Goal: Information Seeking & Learning: Learn about a topic

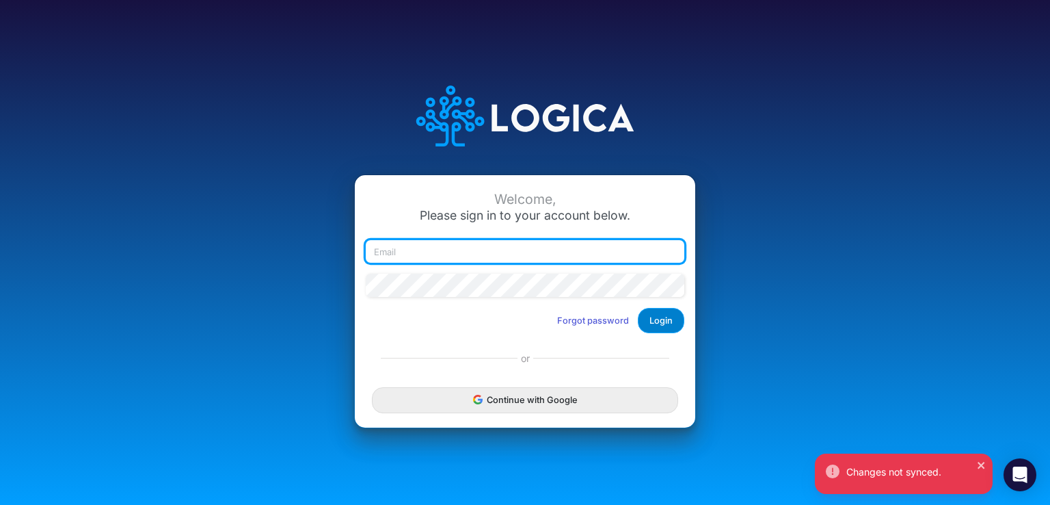
type input "lhiguera@heritage-communities.com"
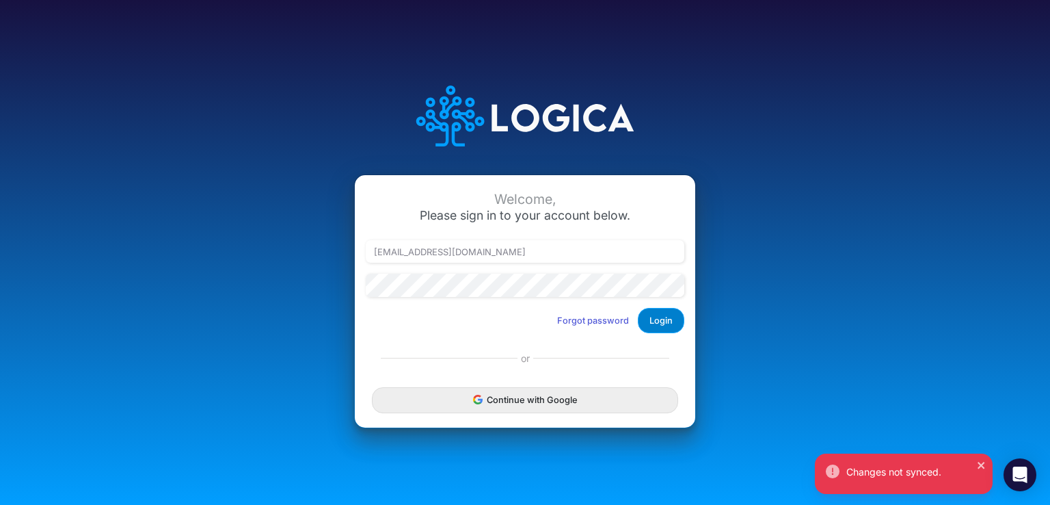
click at [662, 326] on button "Login" at bounding box center [661, 320] width 47 height 25
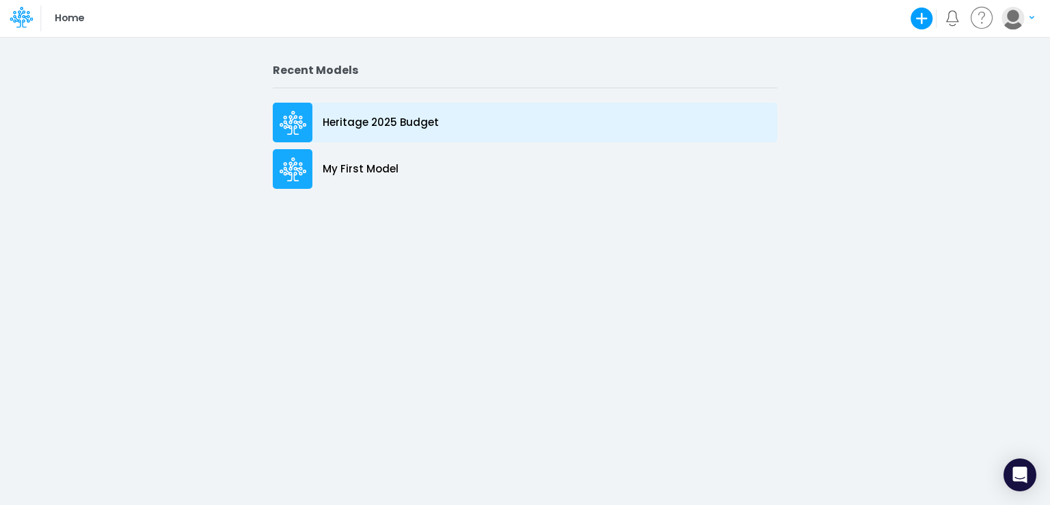
click at [369, 121] on p "Heritage 2025 Budget" at bounding box center [381, 123] width 116 height 16
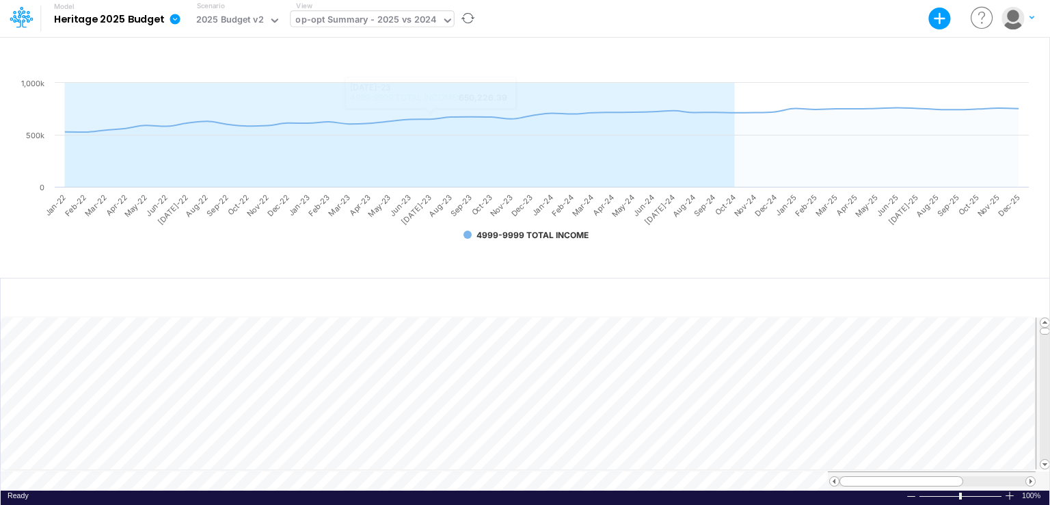
click at [432, 20] on div "op-opt Summary - 2025 vs 2024" at bounding box center [366, 21] width 150 height 21
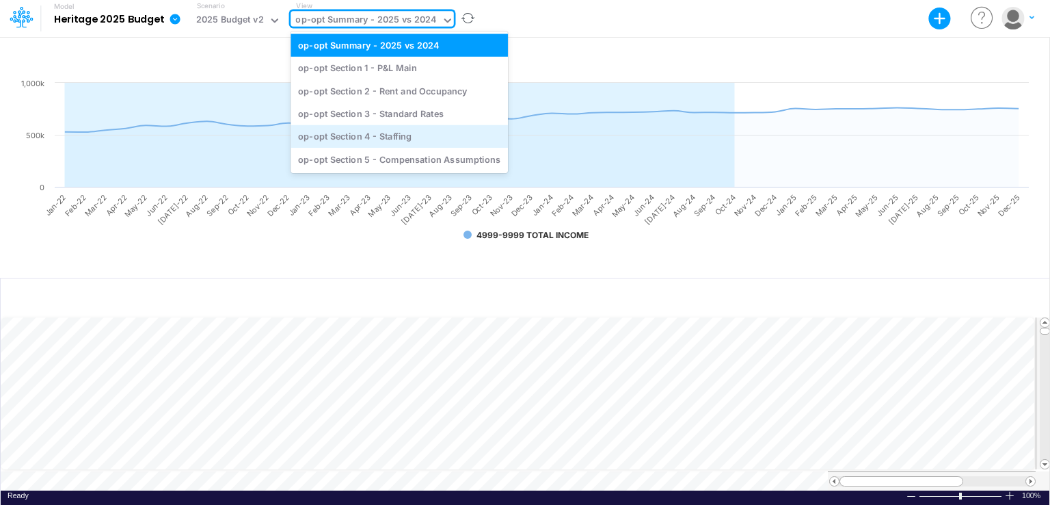
click at [365, 142] on div "op-opt Section 4 - Staffing" at bounding box center [399, 136] width 217 height 23
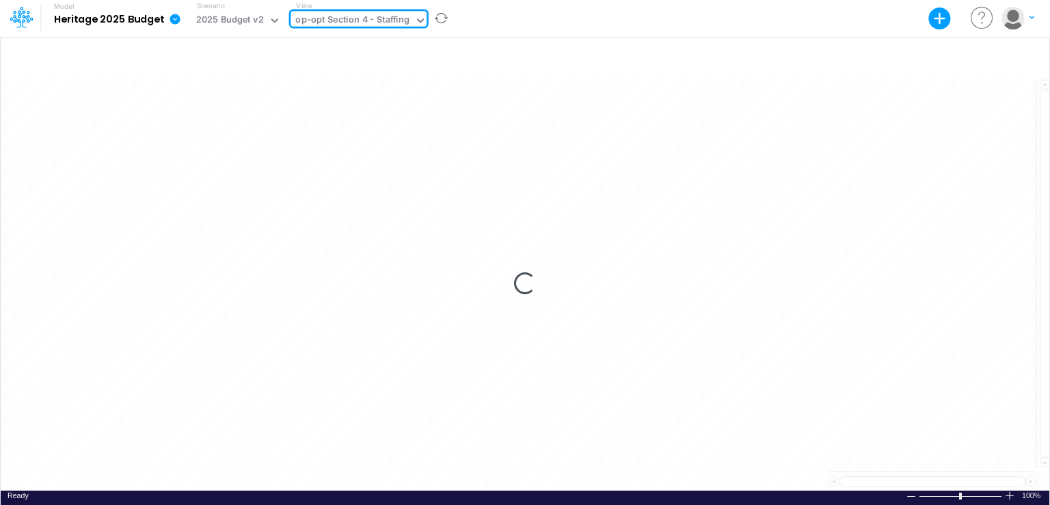
click at [419, 22] on icon at bounding box center [420, 20] width 12 height 12
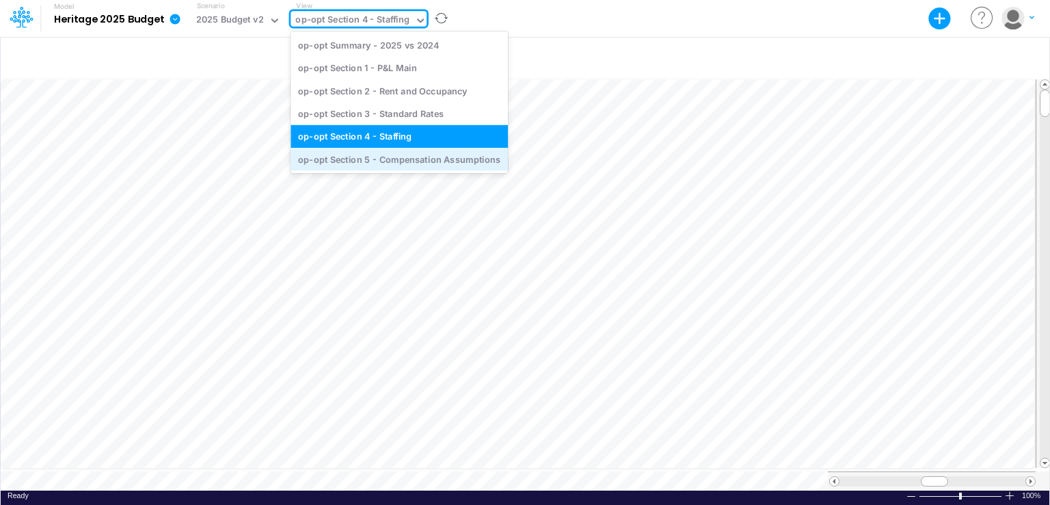
click at [412, 157] on div "op-opt Section 5 - Compensation Assumptions" at bounding box center [399, 159] width 217 height 23
